Goal: Transaction & Acquisition: Download file/media

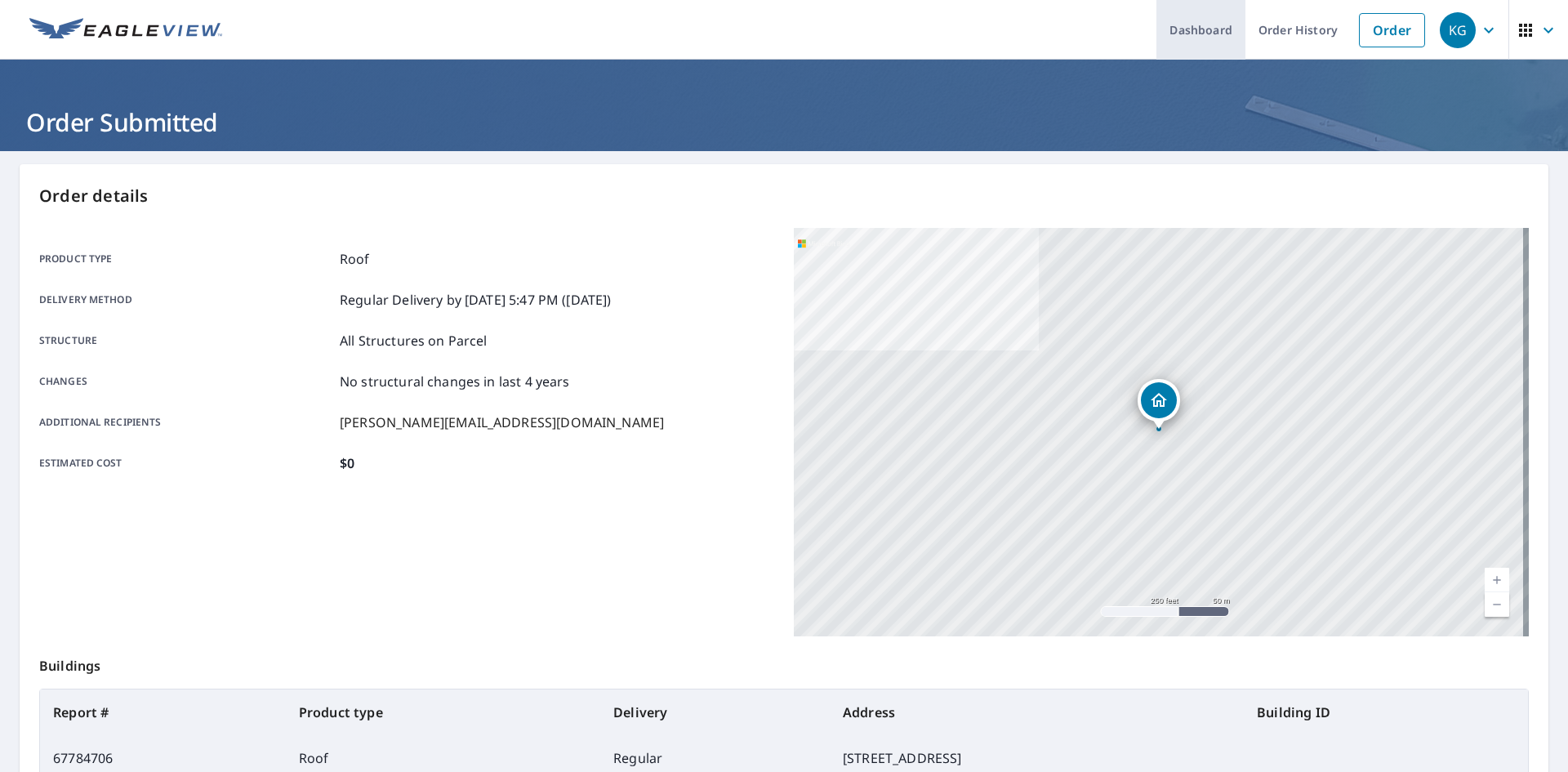
click at [1204, 33] on link "Dashboard" at bounding box center [1201, 30] width 89 height 59
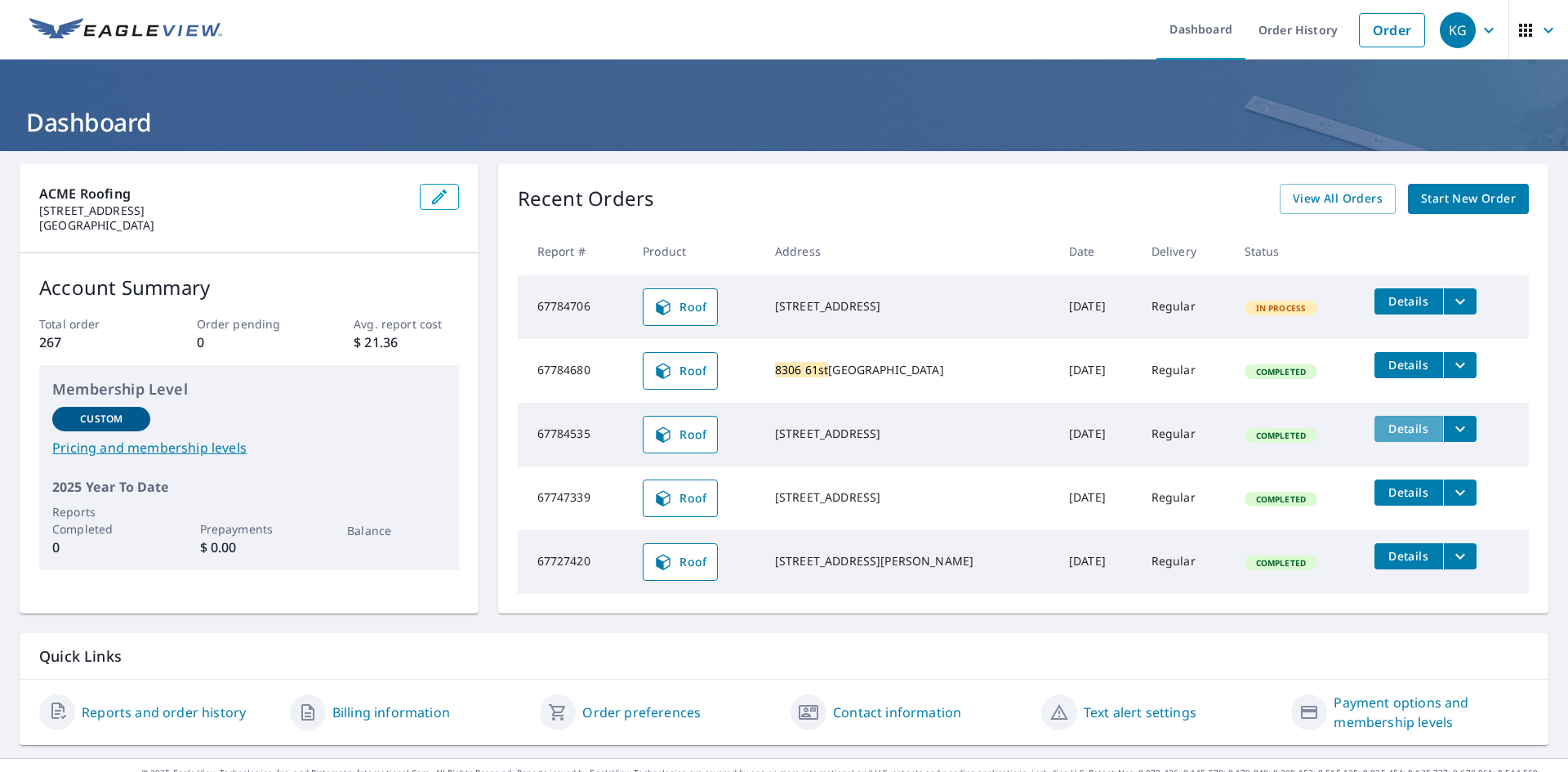
click at [1384, 430] on span "Details" at bounding box center [1409, 428] width 49 height 15
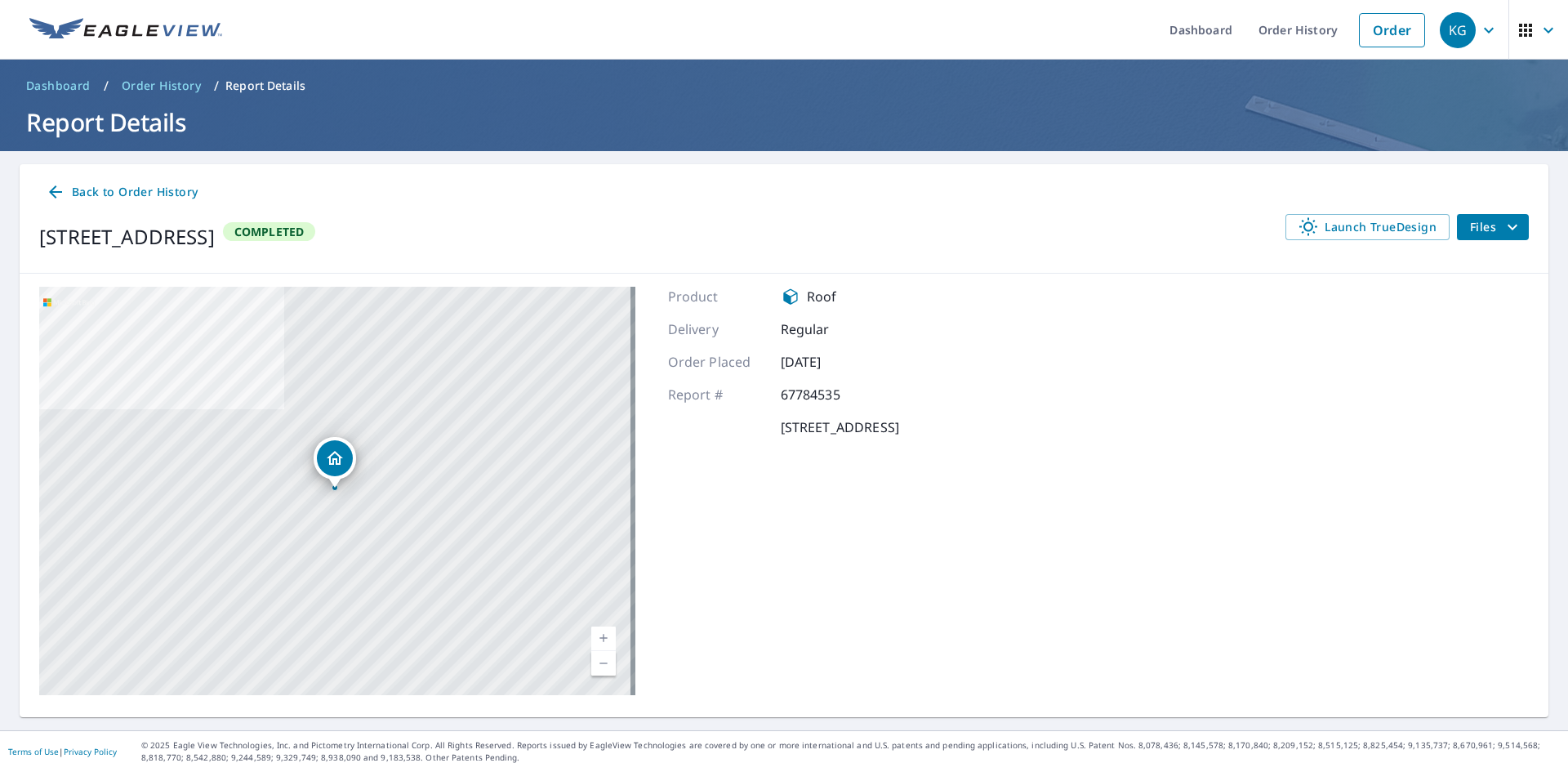
click at [53, 189] on icon at bounding box center [55, 192] width 13 height 13
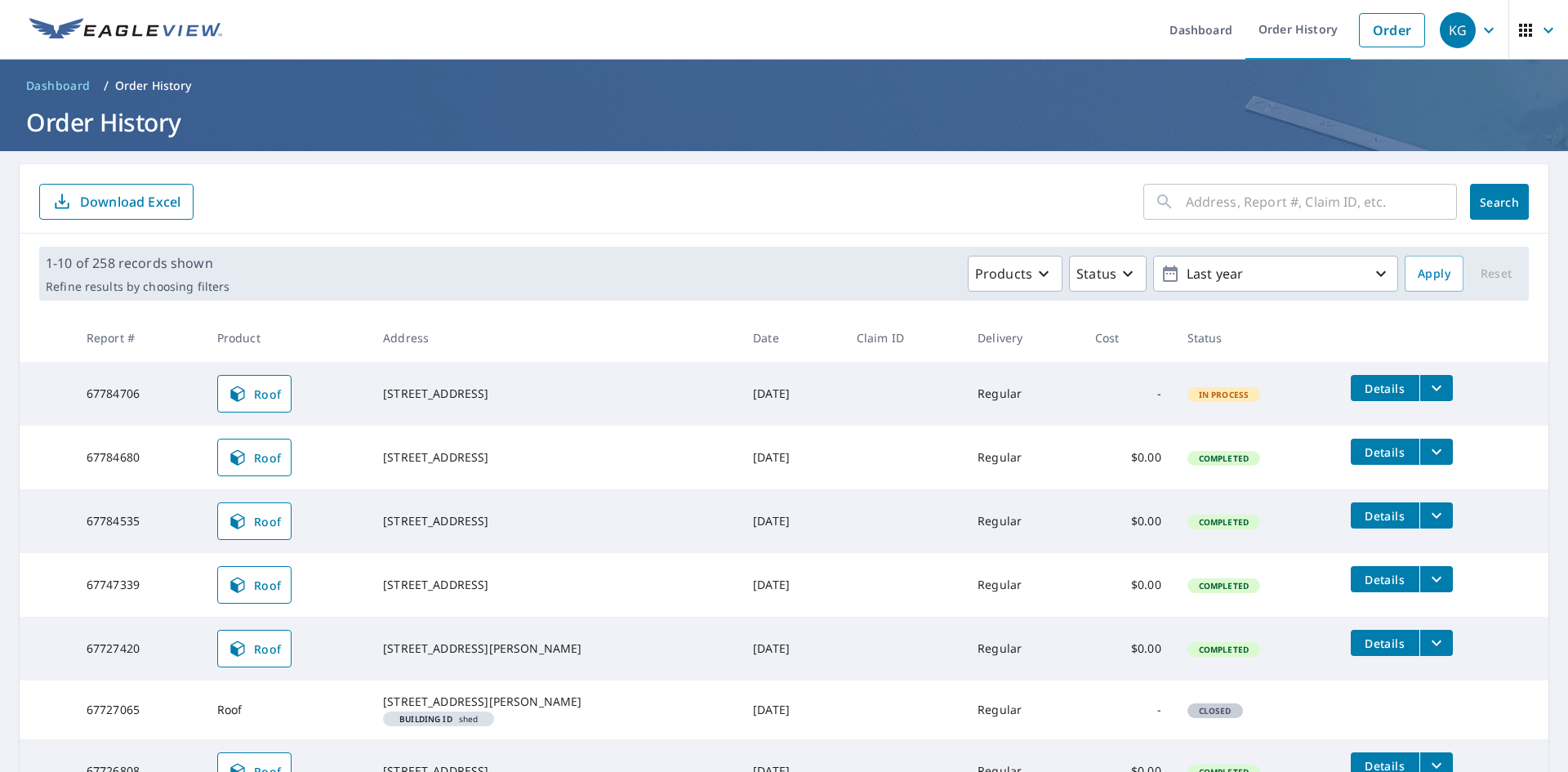
click at [1209, 525] on span "Completed" at bounding box center [1224, 521] width 70 height 11
click at [1429, 516] on icon "filesDropdownBtn-67784535" at bounding box center [1436, 514] width 19 height 19
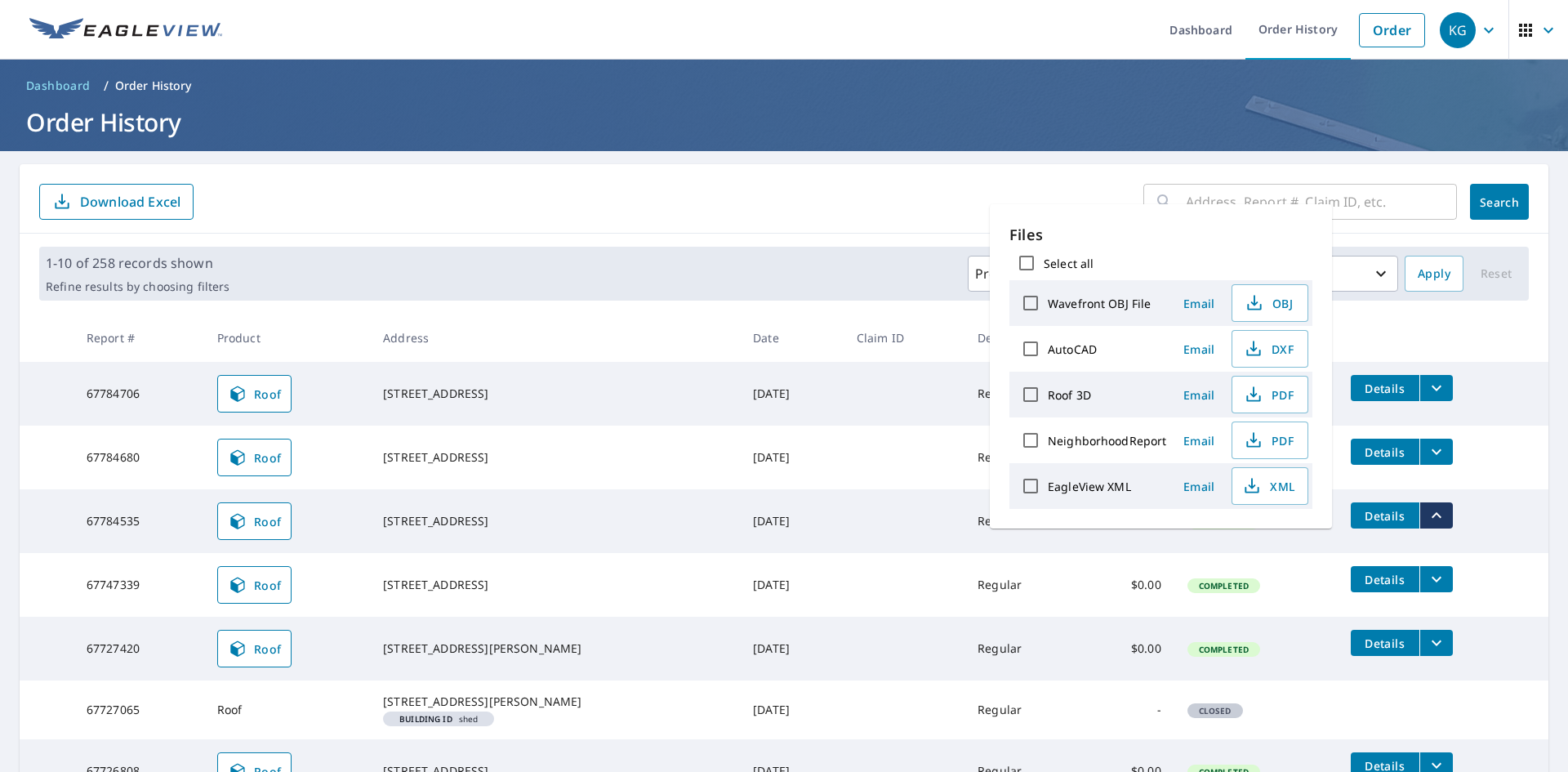
click at [1080, 396] on label "Roof 3D" at bounding box center [1069, 395] width 43 height 15
click at [1048, 396] on input "Roof 3D" at bounding box center [1031, 394] width 34 height 34
checkbox input "true"
click at [1079, 423] on div "NeighborhoodReport" at bounding box center [1090, 440] width 153 height 34
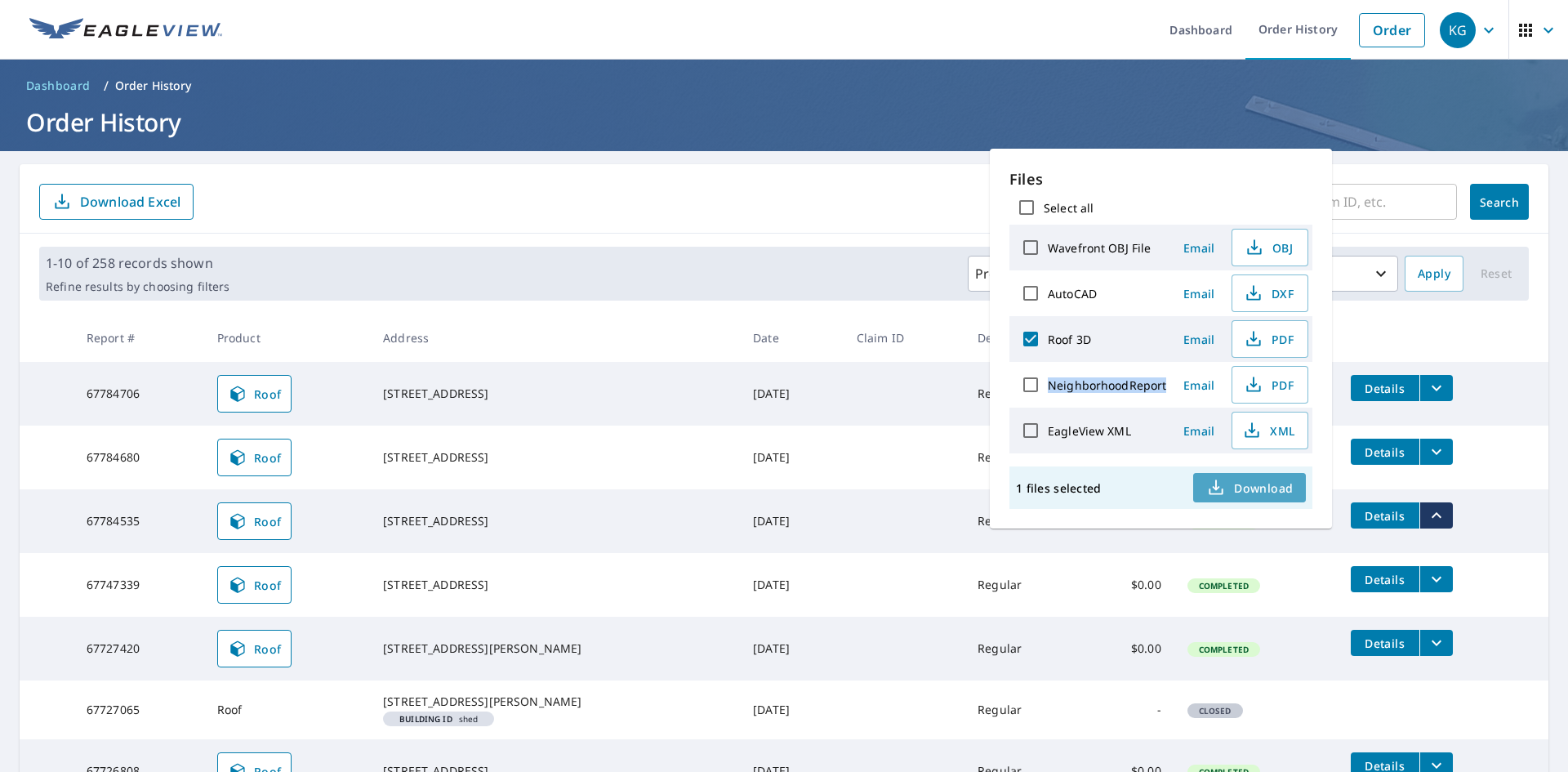
click at [1274, 495] on span "Download" at bounding box center [1249, 487] width 86 height 19
